Goal: Information Seeking & Learning: Compare options

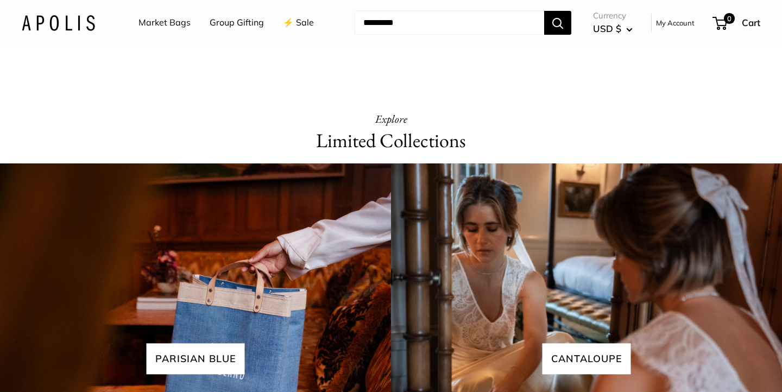
scroll to position [2248, 0]
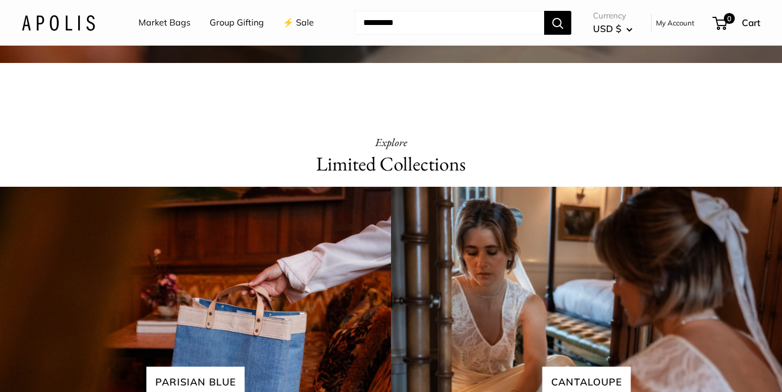
click at [167, 17] on link "Market Bags" at bounding box center [165, 23] width 52 height 16
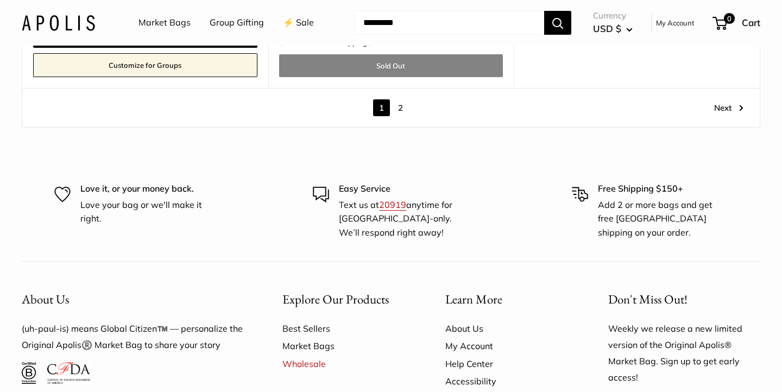
scroll to position [6174, 0]
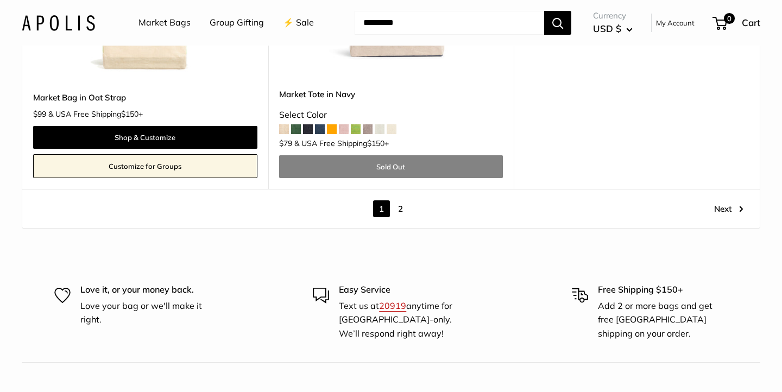
click at [399, 209] on link "2" at bounding box center [400, 208] width 17 height 17
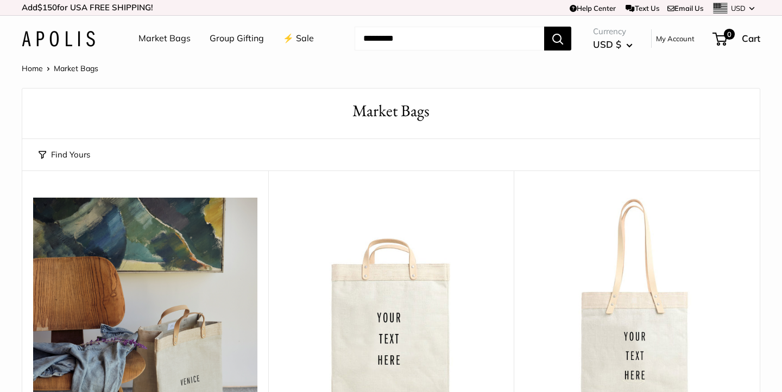
click at [305, 41] on link "⚡️ Sale" at bounding box center [298, 38] width 31 height 16
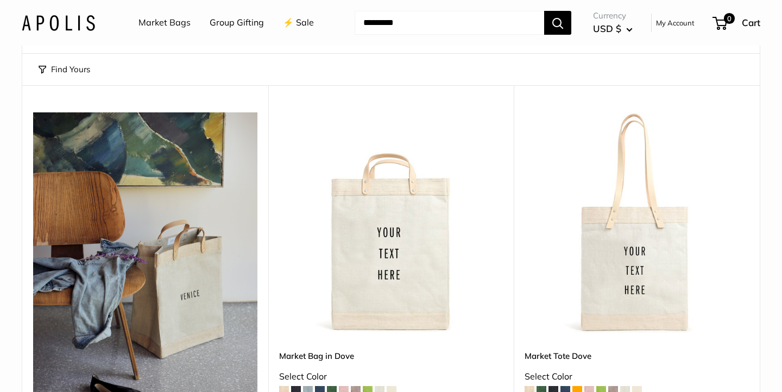
scroll to position [199, 0]
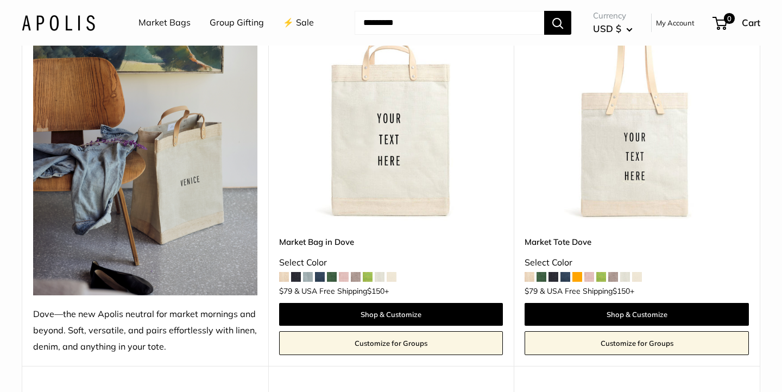
click at [0, 0] on img at bounding box center [0, 0] width 0 height 0
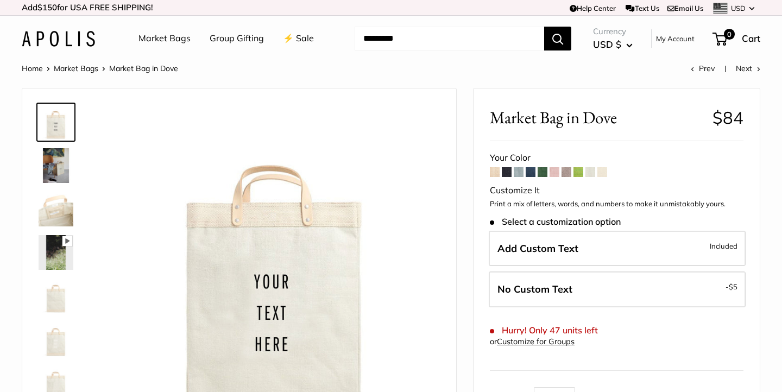
click at [505, 173] on span at bounding box center [507, 172] width 10 height 10
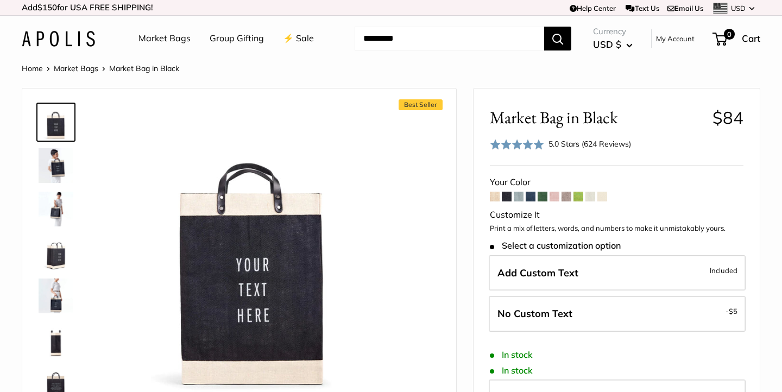
click at [517, 200] on span at bounding box center [519, 197] width 10 height 10
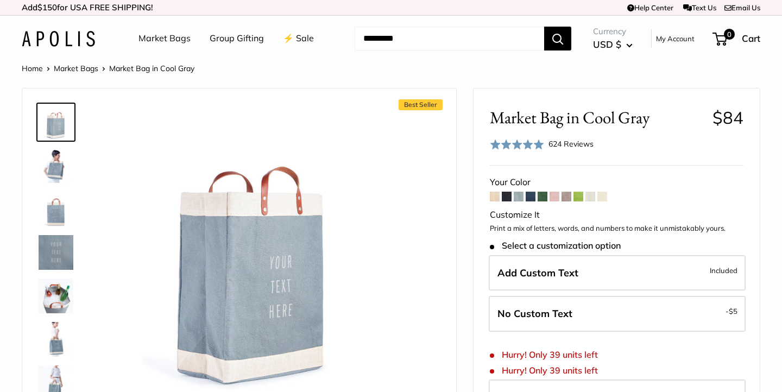
click at [532, 199] on span at bounding box center [531, 197] width 10 height 10
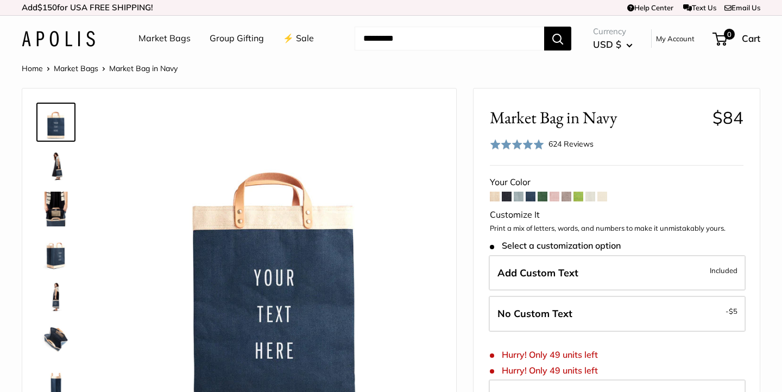
click at [546, 198] on span at bounding box center [543, 197] width 10 height 10
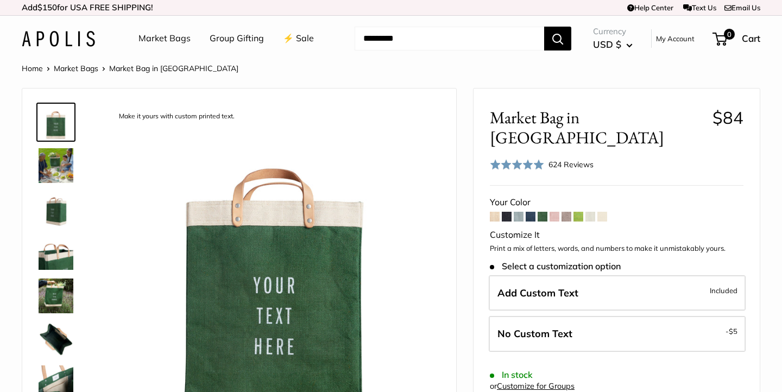
click at [557, 212] on span at bounding box center [555, 217] width 10 height 10
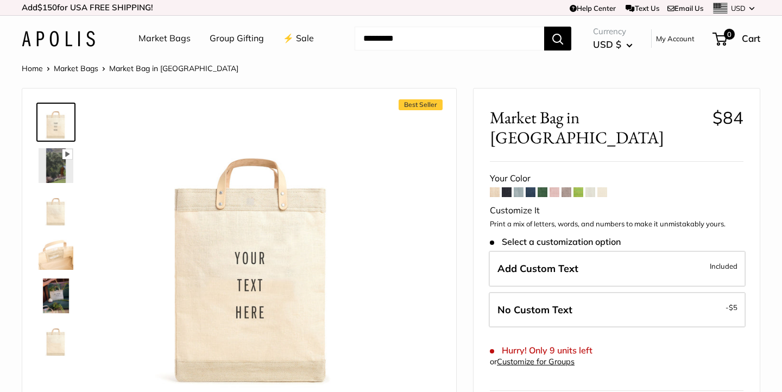
click at [590, 203] on div "Customize It" at bounding box center [617, 211] width 254 height 16
click at [603, 187] on span at bounding box center [603, 192] width 10 height 10
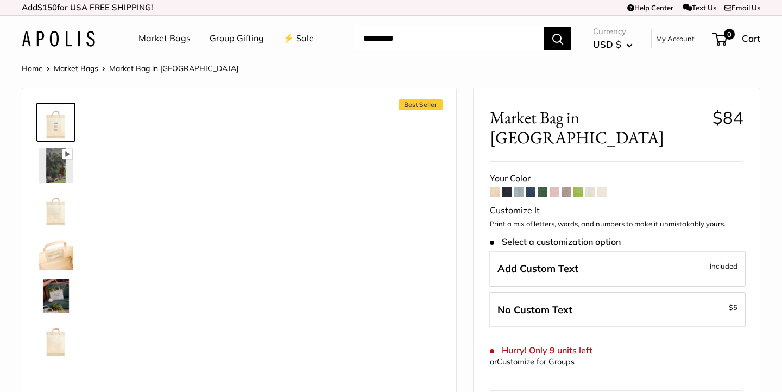
click at [594, 187] on span at bounding box center [591, 192] width 10 height 10
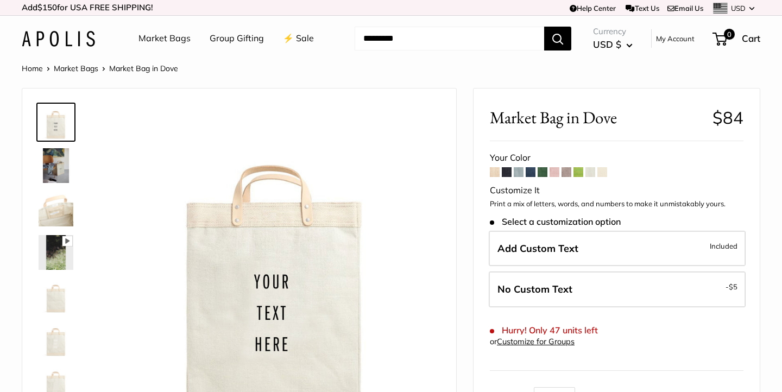
click at [579, 173] on span at bounding box center [579, 172] width 10 height 10
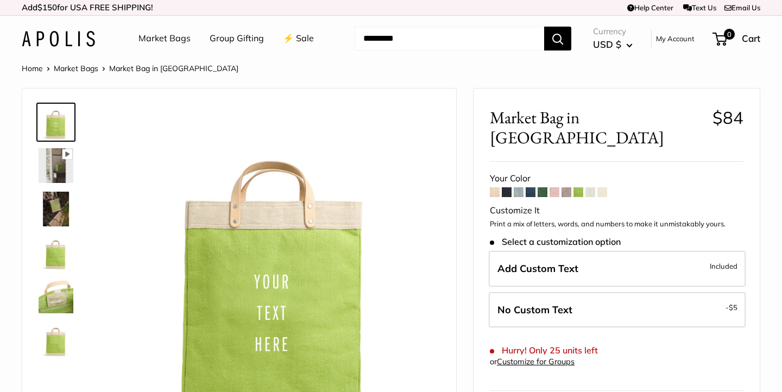
click at [59, 180] on img at bounding box center [56, 165] width 35 height 35
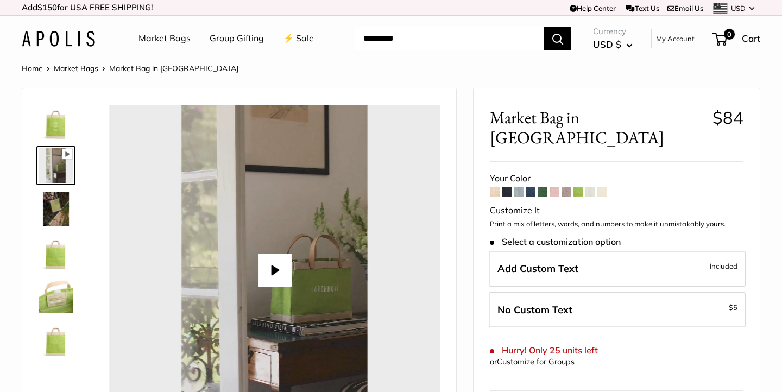
click at [59, 205] on img at bounding box center [56, 209] width 35 height 35
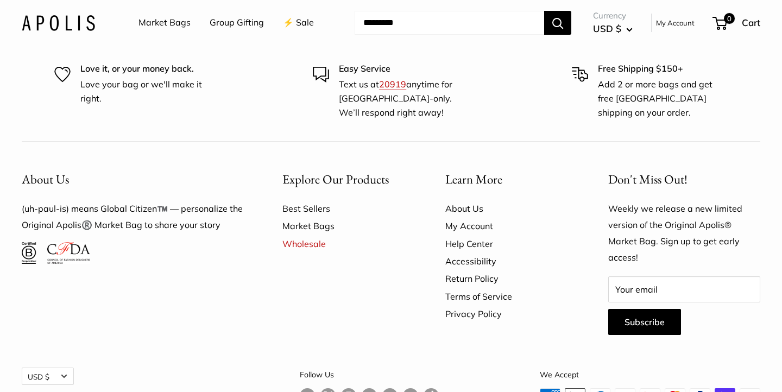
scroll to position [2078, 0]
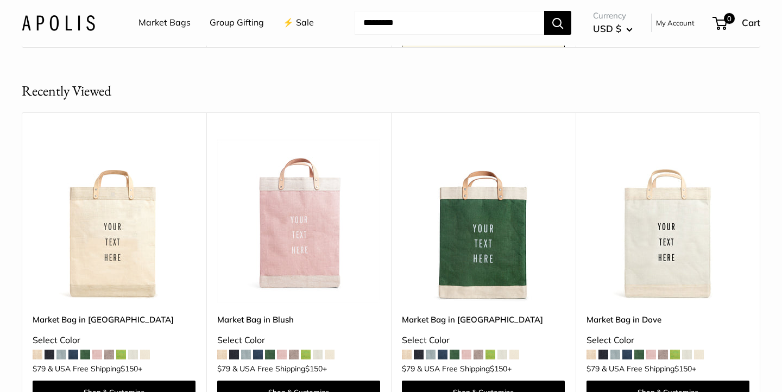
click at [0, 0] on img at bounding box center [0, 0] width 0 height 0
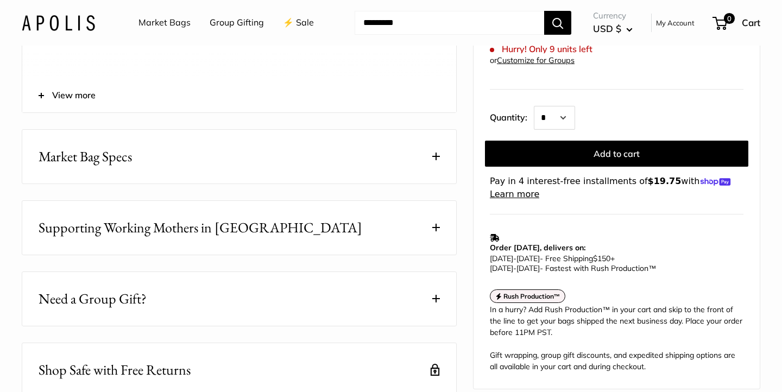
scroll to position [532, 0]
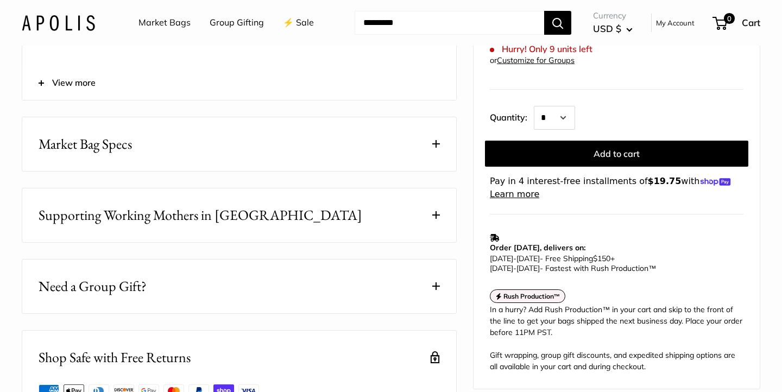
click at [437, 148] on span at bounding box center [436, 144] width 8 height 8
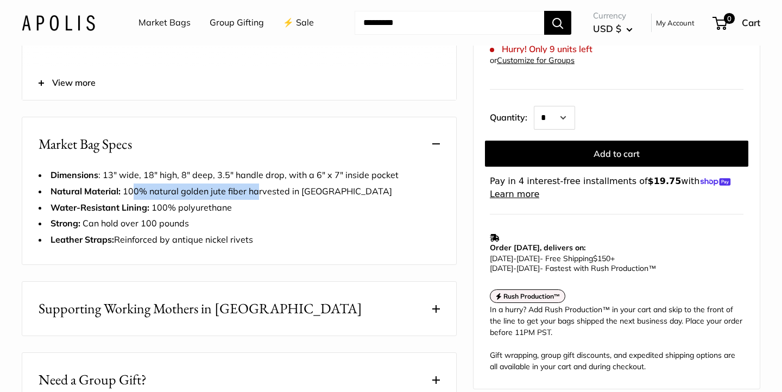
drag, startPoint x: 124, startPoint y: 223, endPoint x: 243, endPoint y: 226, distance: 119.0
click at [243, 197] on span "Natural Material: 100% natural golden jute fiber harvested in Bangladesh" at bounding box center [222, 191] width 342 height 11
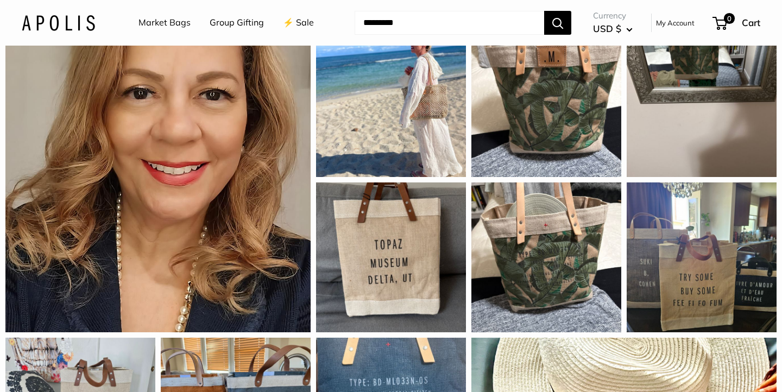
scroll to position [1157, 0]
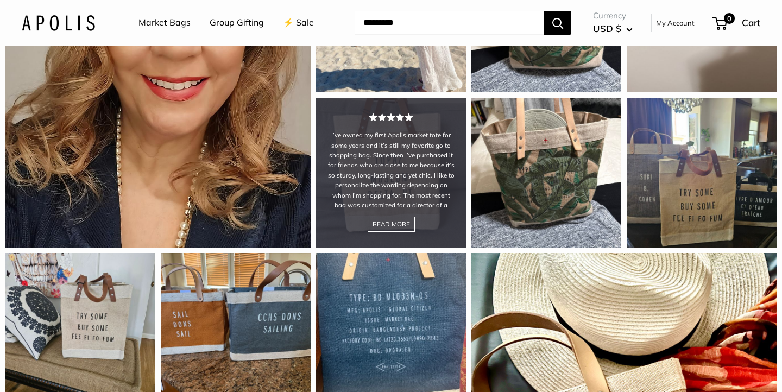
click at [405, 248] on div "I’ve owned my first Apolis market tote for some years and it’s still my favorit…" at bounding box center [391, 173] width 150 height 150
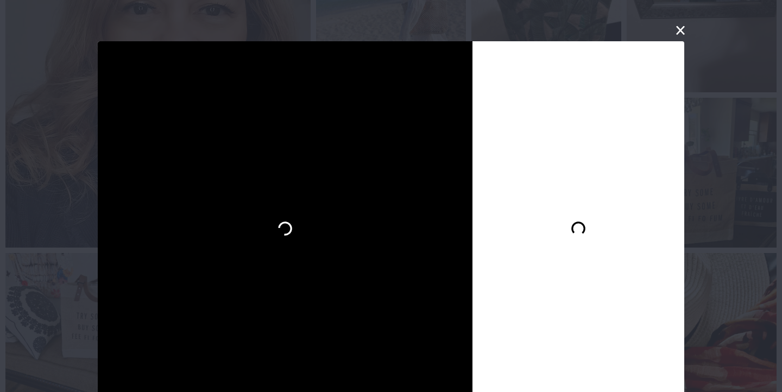
scroll to position [24, 0]
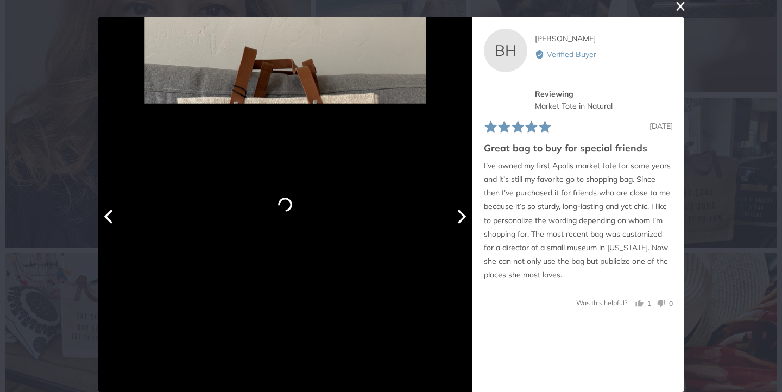
click at [461, 218] on icon "Next" at bounding box center [461, 217] width 14 height 14
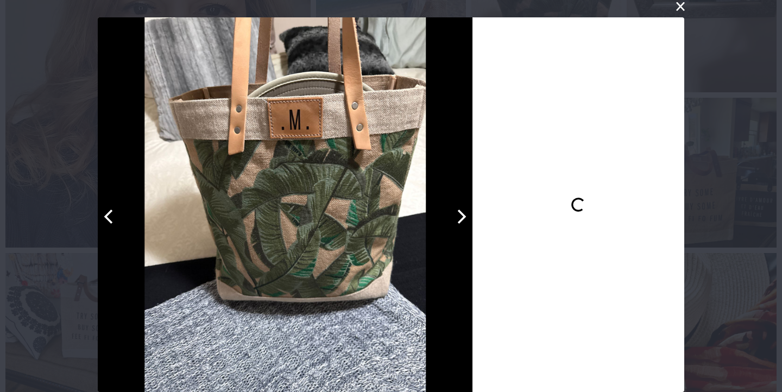
click at [461, 218] on icon "Next" at bounding box center [461, 217] width 14 height 14
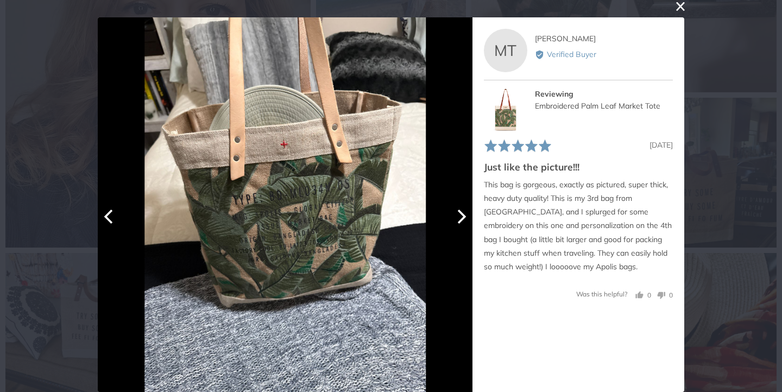
click at [461, 218] on icon "Next" at bounding box center [461, 217] width 14 height 14
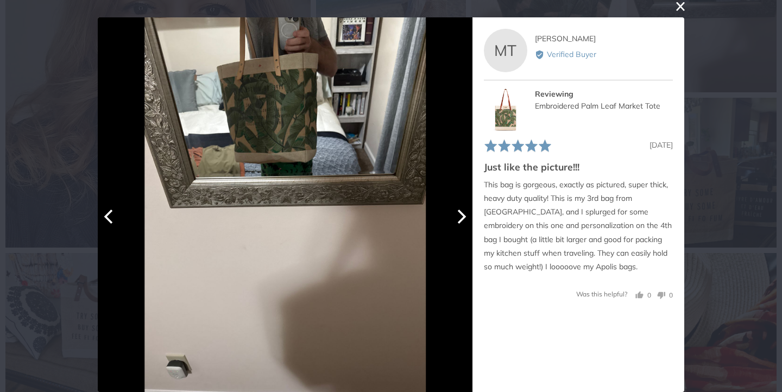
click at [461, 218] on icon "Next" at bounding box center [461, 217] width 14 height 14
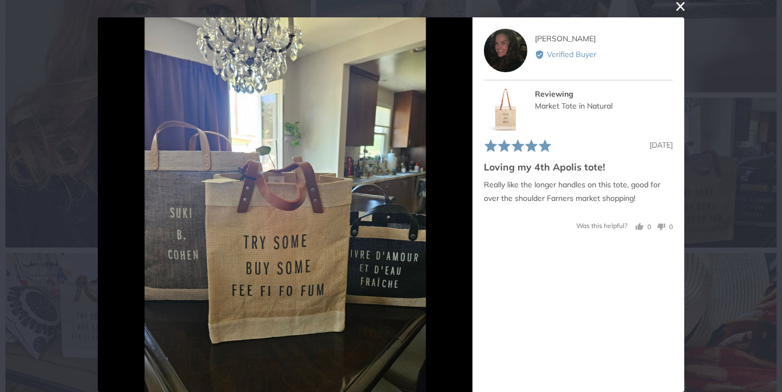
click at [683, 6] on button "close this modal window" at bounding box center [680, 6] width 13 height 13
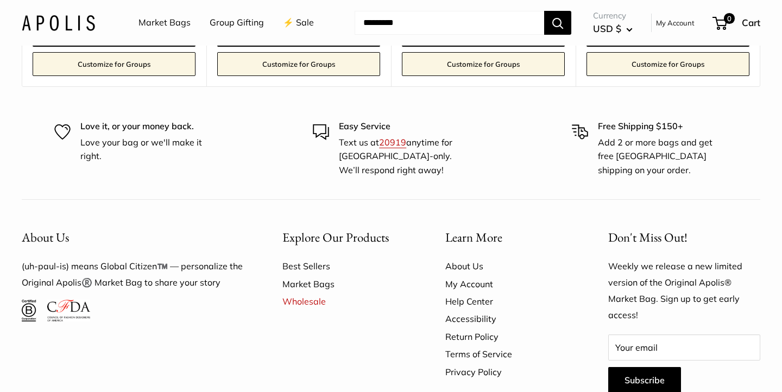
scroll to position [2508, 0]
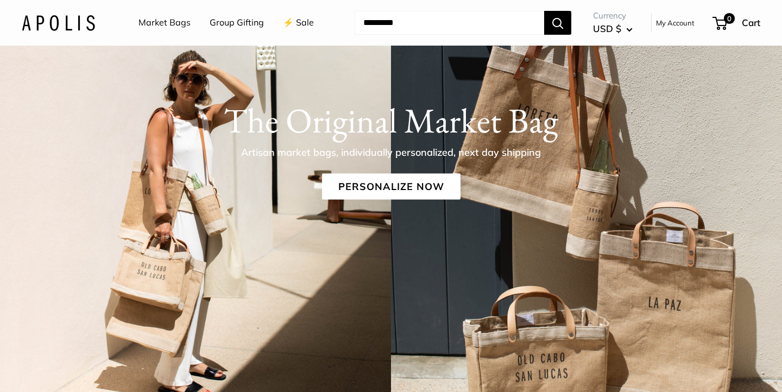
scroll to position [80, 0]
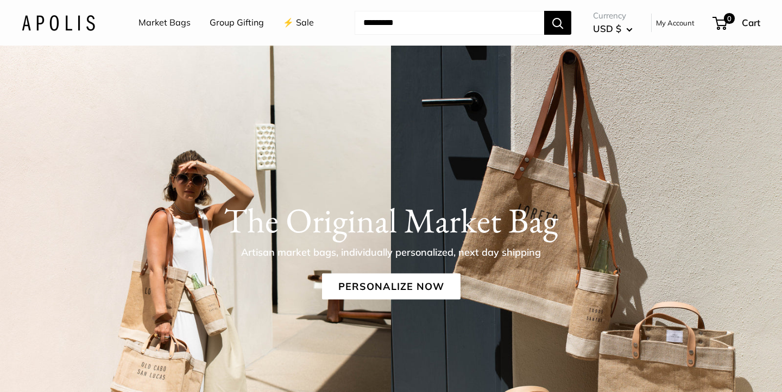
click at [500, 230] on h1 "The Original Market Bag" at bounding box center [391, 220] width 739 height 41
click at [430, 278] on link "Personalize Now" at bounding box center [391, 287] width 139 height 26
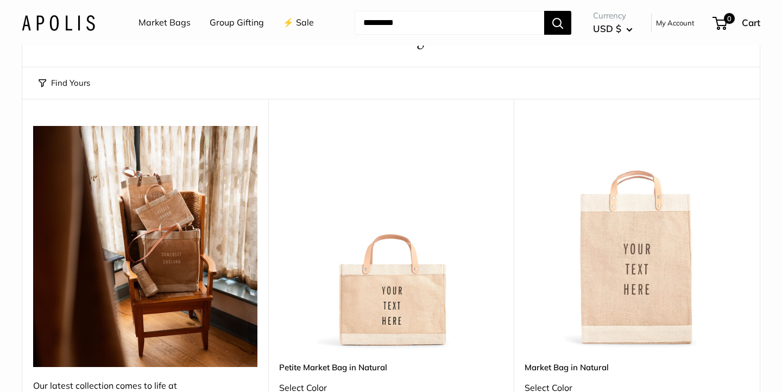
scroll to position [118, 0]
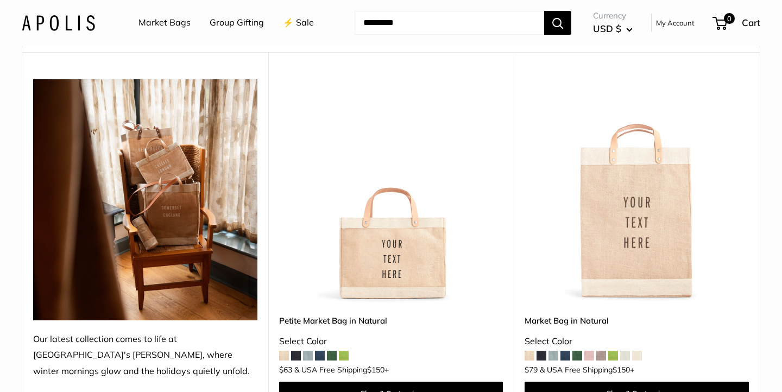
click at [541, 357] on span at bounding box center [542, 356] width 10 height 10
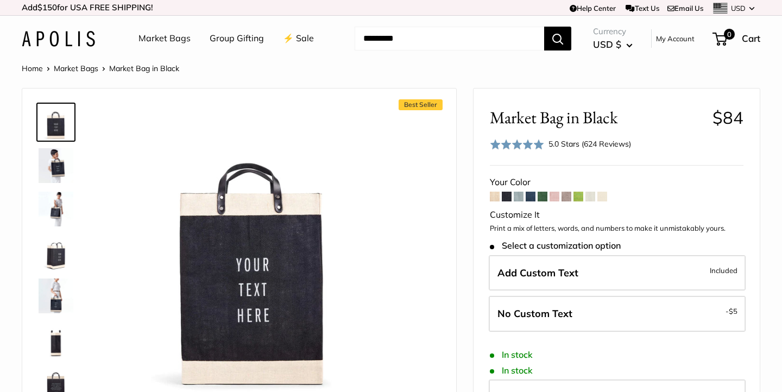
click at [604, 198] on span at bounding box center [603, 197] width 10 height 10
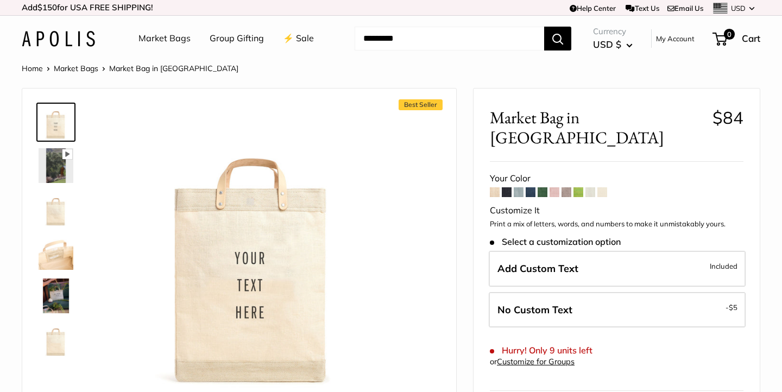
click at [589, 187] on span at bounding box center [591, 192] width 10 height 10
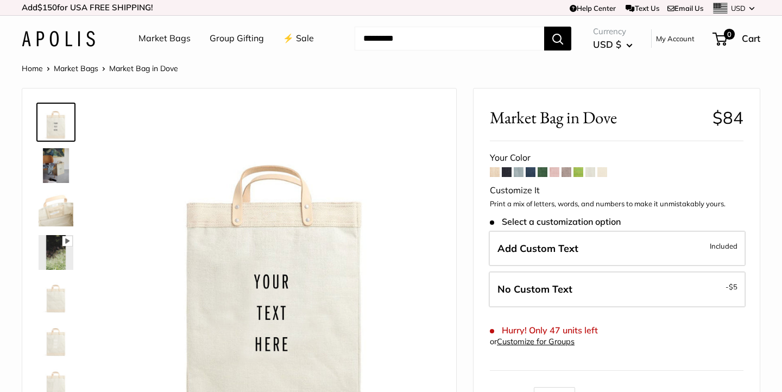
click at [601, 173] on span at bounding box center [603, 172] width 10 height 10
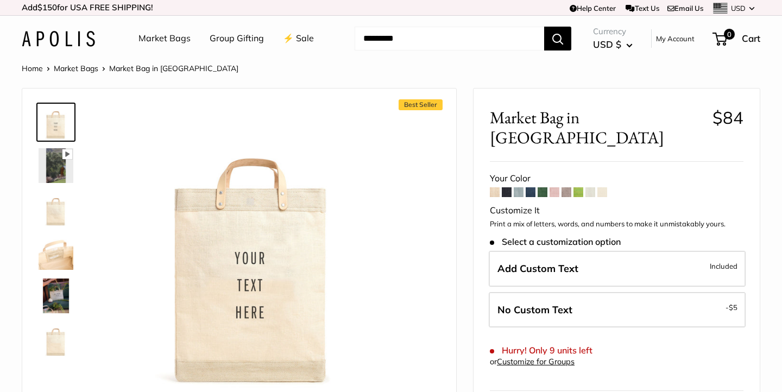
click at [589, 187] on span at bounding box center [591, 192] width 10 height 10
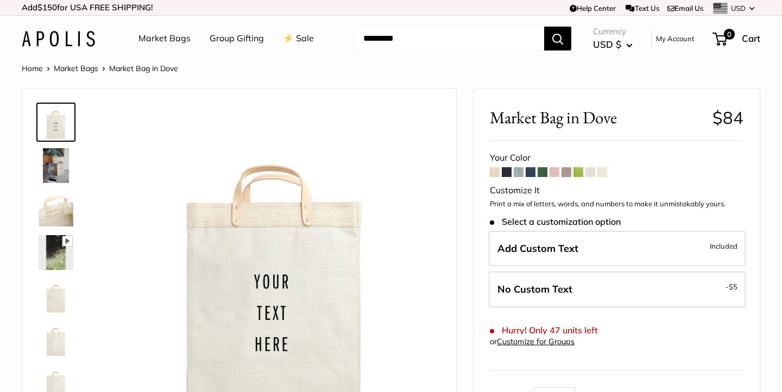
click at [589, 173] on span at bounding box center [591, 172] width 10 height 10
click at [577, 173] on span at bounding box center [579, 172] width 10 height 10
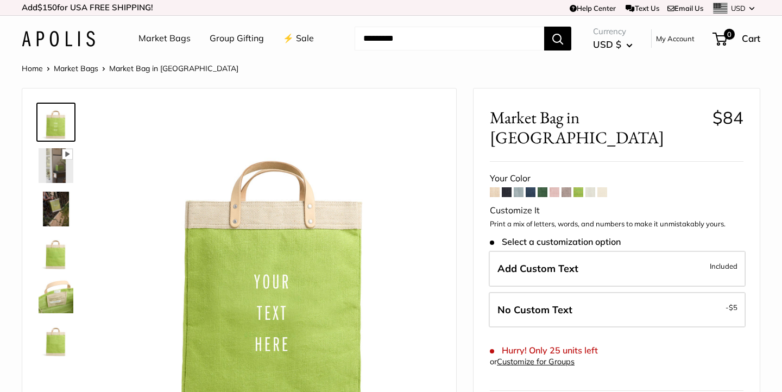
click at [562, 187] on span at bounding box center [567, 192] width 10 height 10
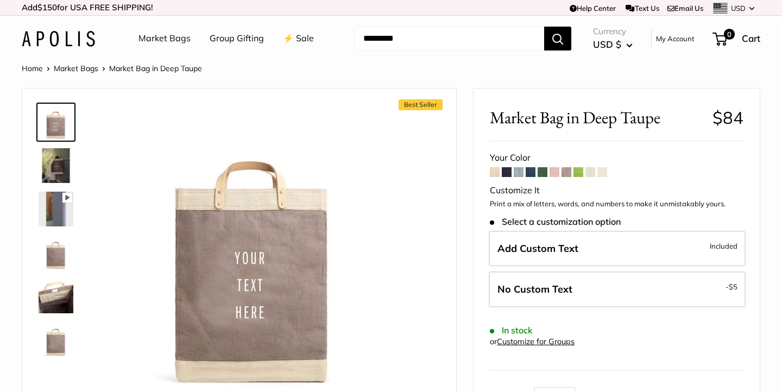
click at [556, 175] on span at bounding box center [555, 172] width 10 height 10
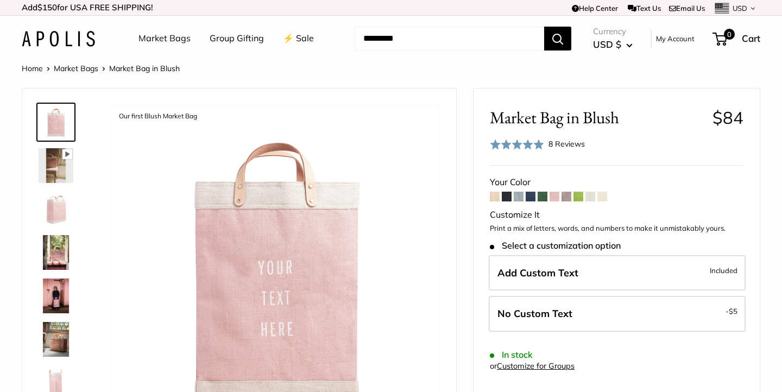
click at [535, 202] on form "Your Color Customize It Print a mix of letters, words, and numbers to make it u…" at bounding box center [617, 340] width 254 height 332
click at [519, 198] on span at bounding box center [519, 197] width 10 height 10
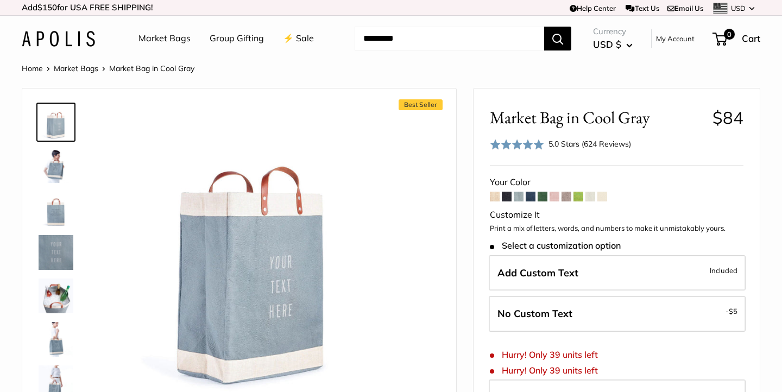
click at [505, 199] on span at bounding box center [507, 197] width 10 height 10
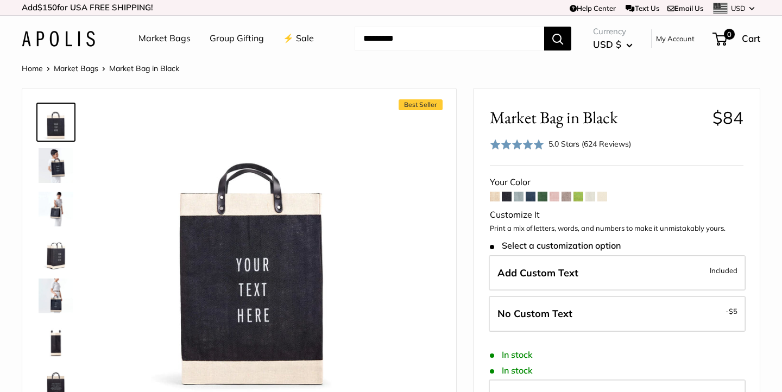
click at [494, 198] on span at bounding box center [495, 197] width 10 height 10
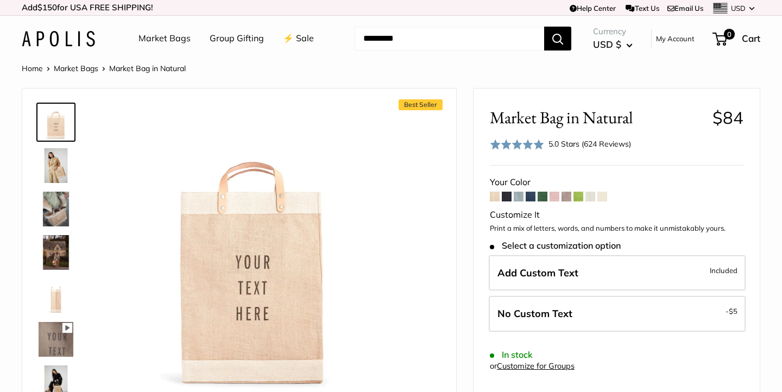
click at [177, 41] on link "Market Bags" at bounding box center [165, 38] width 52 height 16
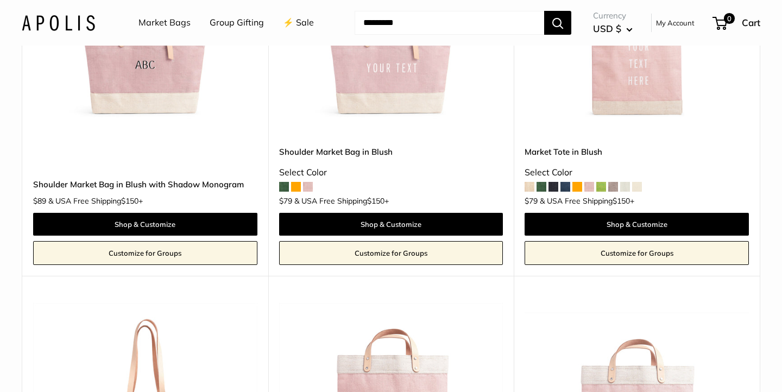
scroll to position [1694, 0]
